Goal: Book appointment/travel/reservation

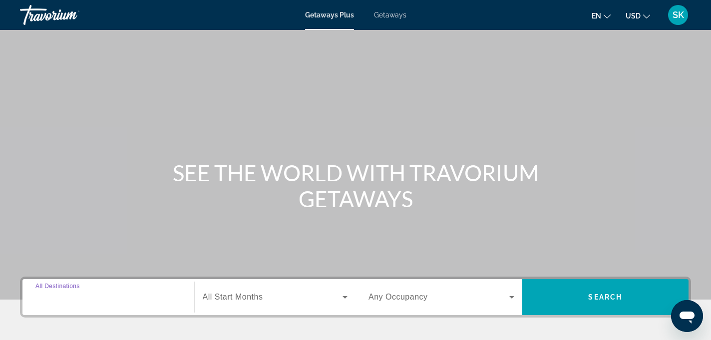
click at [98, 293] on input "Destination All Destinations" at bounding box center [108, 298] width 146 height 12
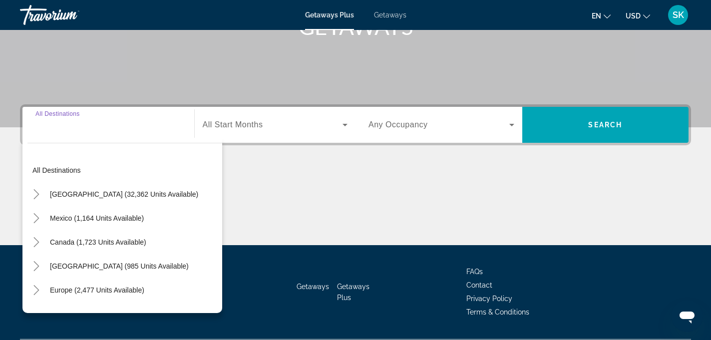
scroll to position [200, 0]
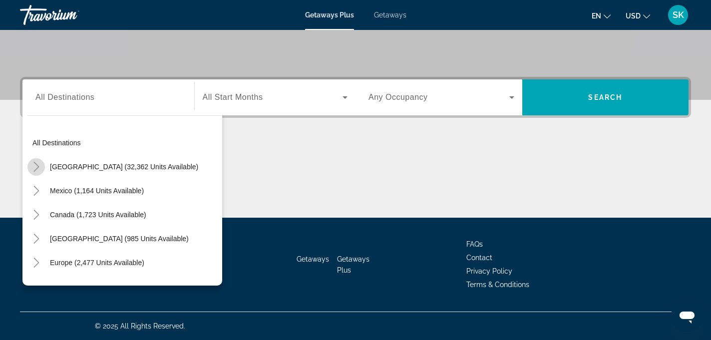
click at [33, 163] on icon "Toggle United States (32,362 units available)" at bounding box center [36, 167] width 10 height 10
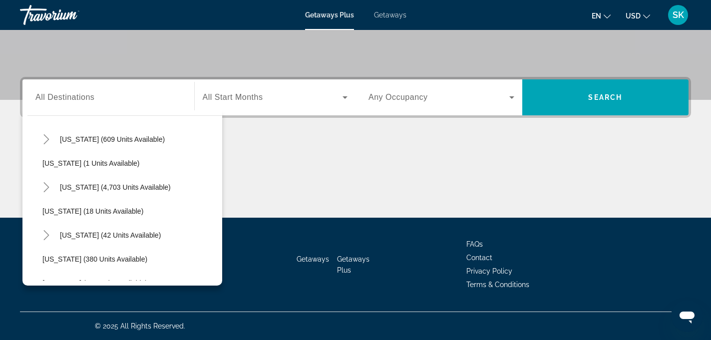
scroll to position [126, 0]
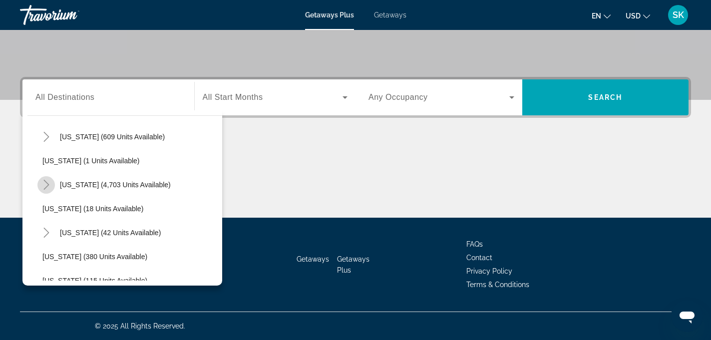
click at [44, 185] on icon "Toggle Florida (4,703 units available)" at bounding box center [46, 185] width 10 height 10
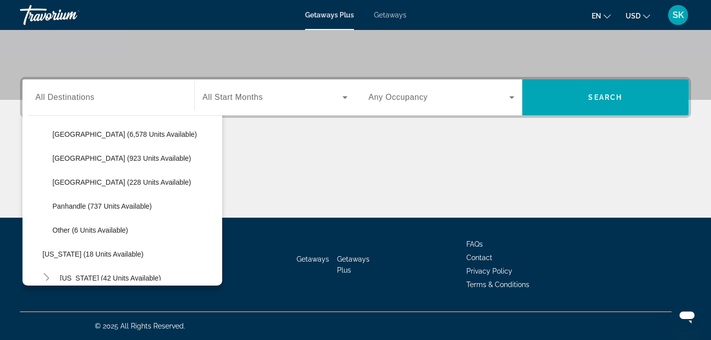
scroll to position [196, 0]
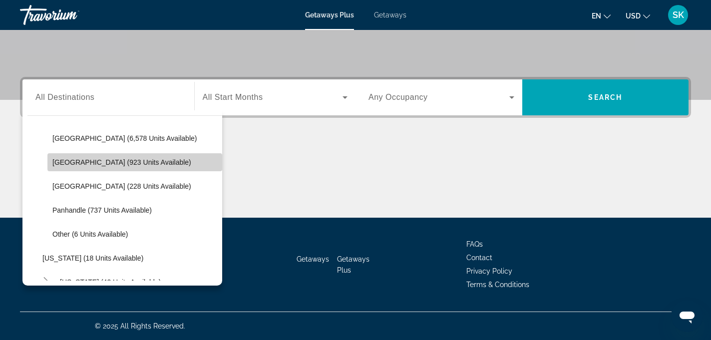
click at [61, 160] on span "East Coast (923 units available)" at bounding box center [121, 162] width 139 height 8
type input "**********"
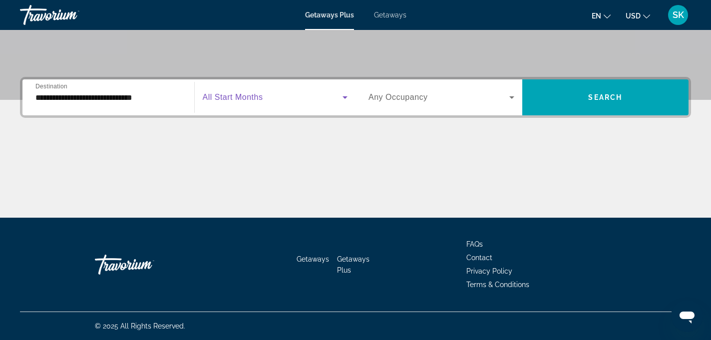
click at [346, 97] on icon "Search widget" at bounding box center [345, 97] width 12 height 12
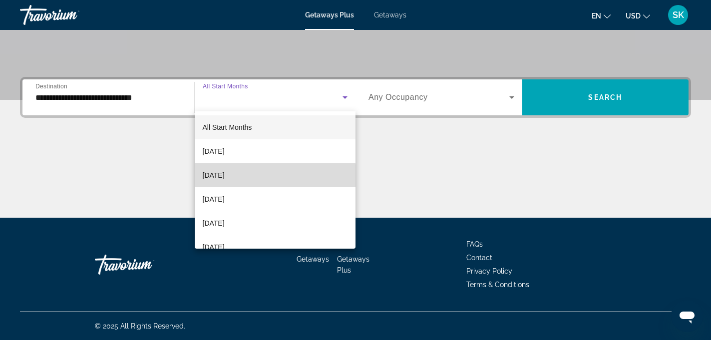
click at [225, 176] on span "October 2025" at bounding box center [214, 175] width 22 height 12
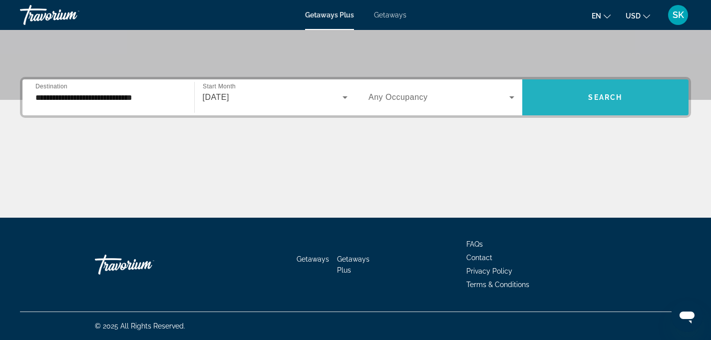
click at [547, 104] on span "Search widget" at bounding box center [605, 97] width 167 height 24
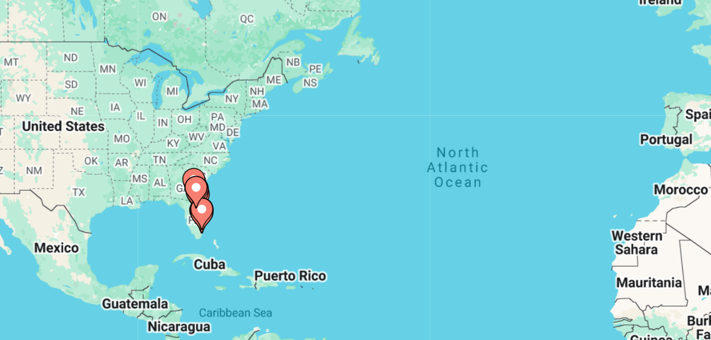
click at [215, 220] on gmp-advanced-marker "Main content" at bounding box center [211, 214] width 10 height 15
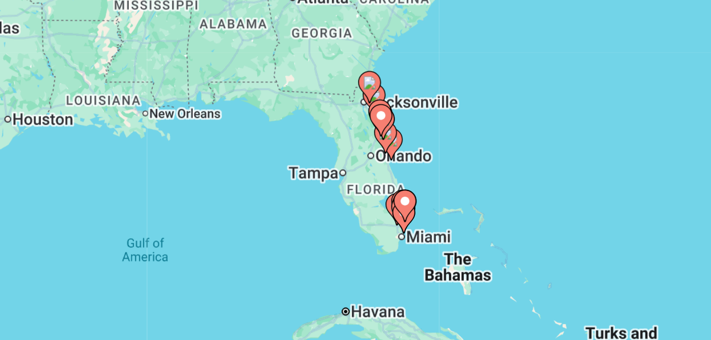
drag, startPoint x: 298, startPoint y: 238, endPoint x: 229, endPoint y: 196, distance: 80.9
click at [229, 196] on div "To activate drag with keyboard, press Alt + Enter. Once in keyboard drag state,…" at bounding box center [355, 220] width 671 height 300
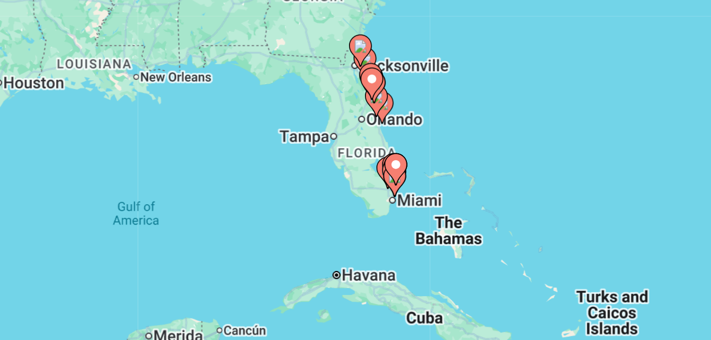
click at [298, 212] on gmp-advanced-marker "Main content" at bounding box center [298, 204] width 10 height 15
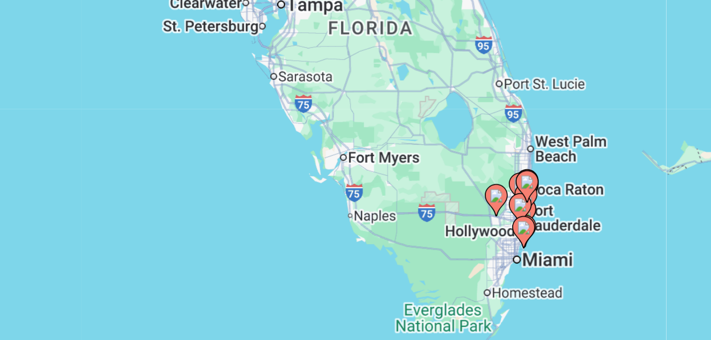
click at [356, 238] on gmp-advanced-marker "Main content" at bounding box center [354, 232] width 10 height 15
type input "**********"
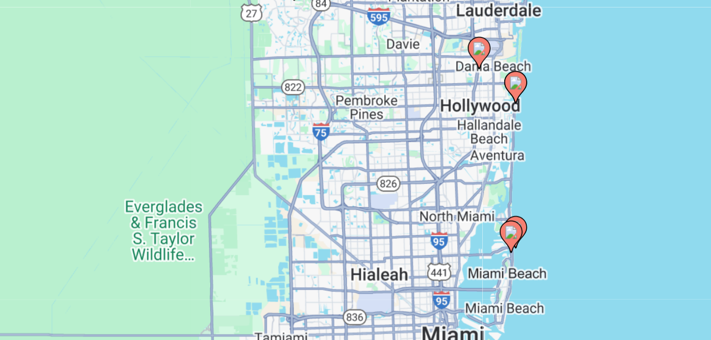
drag, startPoint x: 383, startPoint y: 212, endPoint x: 375, endPoint y: 235, distance: 24.0
click at [375, 235] on div "To activate drag with keyboard, press Alt + Enter. Once in keyboard drag state,…" at bounding box center [355, 220] width 671 height 300
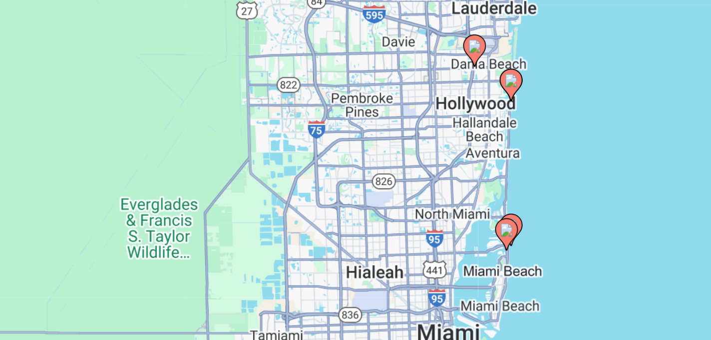
click at [353, 229] on icon "Main content" at bounding box center [348, 231] width 9 height 13
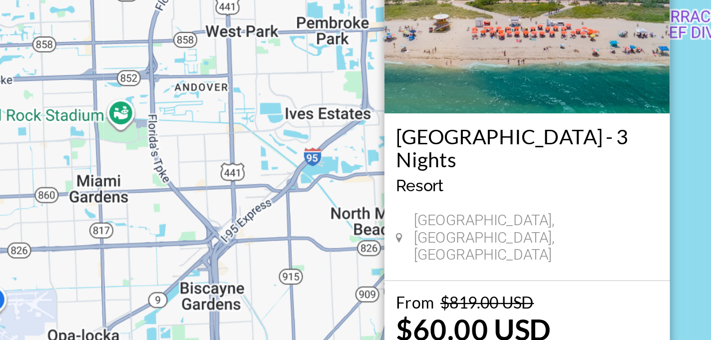
click at [431, 192] on div "To activate drag with keyboard, press Alt + Enter. Once in keyboard drag state,…" at bounding box center [355, 220] width 671 height 300
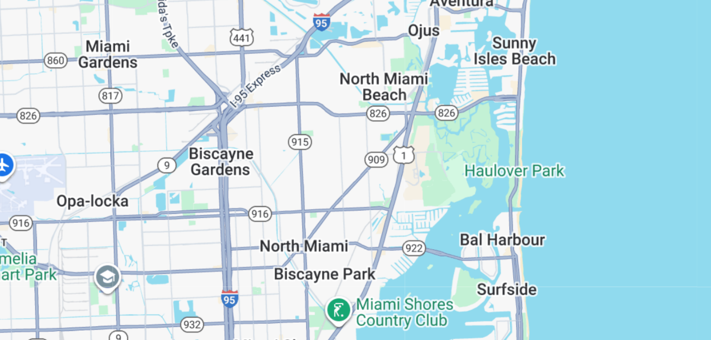
drag, startPoint x: 369, startPoint y: 231, endPoint x: 372, endPoint y: 171, distance: 60.0
click at [373, 171] on div "To activate drag with keyboard, press Alt + Enter. Once in keyboard drag state,…" at bounding box center [355, 220] width 671 height 300
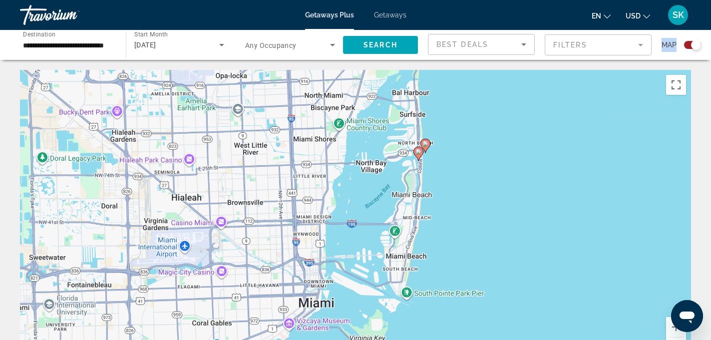
drag, startPoint x: 391, startPoint y: 203, endPoint x: 456, endPoint y: 55, distance: 161.8
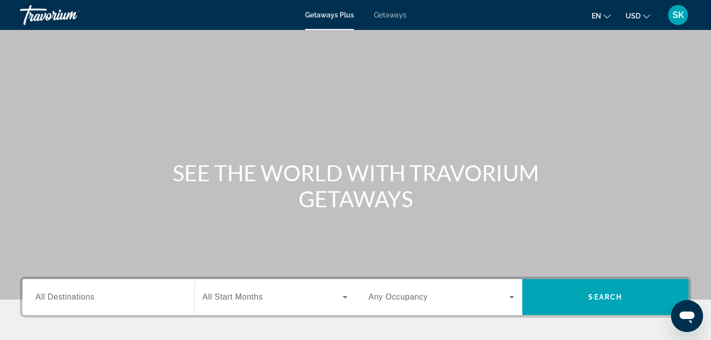
click at [331, 11] on span "Getaways Plus" at bounding box center [329, 15] width 49 height 8
click at [397, 13] on span "Getaways" at bounding box center [390, 15] width 32 height 8
click at [333, 11] on span "Getaways Plus" at bounding box center [329, 15] width 48 height 8
